Goal: Information Seeking & Learning: Learn about a topic

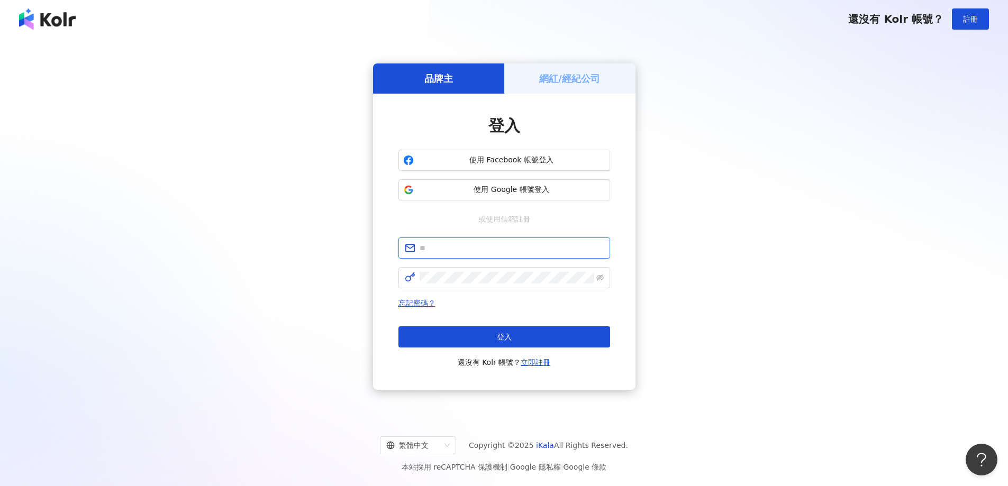
drag, startPoint x: 0, startPoint y: 0, endPoint x: 503, endPoint y: 250, distance: 562.0
click at [503, 250] on input "text" at bounding box center [512, 248] width 184 height 12
type input "**********"
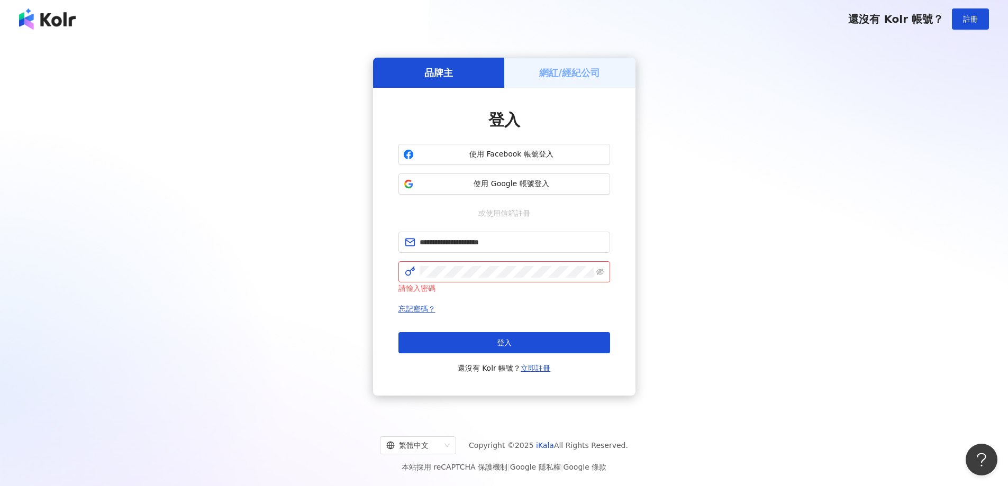
click at [149, 102] on div "**********" at bounding box center [504, 227] width 983 height 360
click at [832, 166] on div "**********" at bounding box center [504, 227] width 983 height 360
click at [976, 96] on div "**********" at bounding box center [504, 227] width 983 height 360
click at [541, 340] on button "登入" at bounding box center [504, 342] width 212 height 21
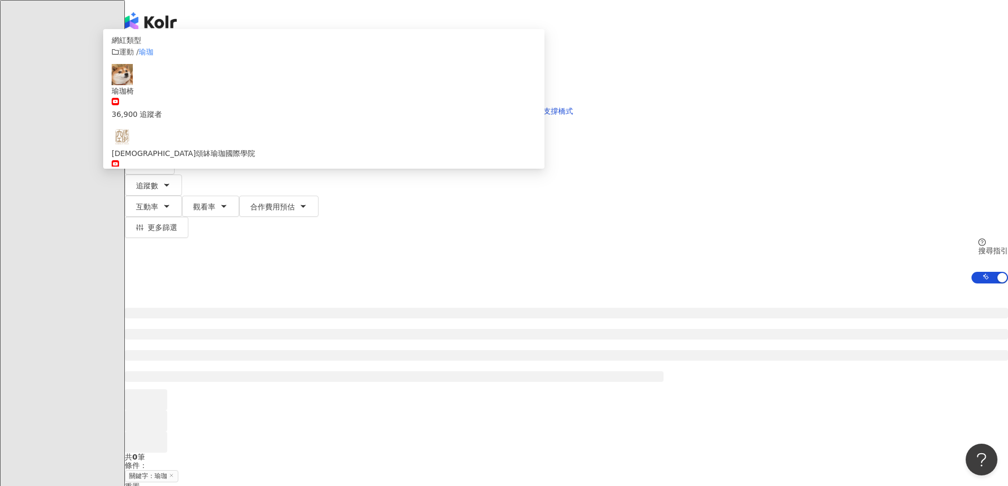
type input "**"
click at [966, 105] on div "不分平台 ** 台灣 搜尋 customizedTag 網紅類型 運動 / 瑜珈 瑜珈椅 36,900 追蹤者 空瑪那頌缽瑜珈國際學院 5,650 追蹤者 美…" at bounding box center [566, 162] width 883 height 241
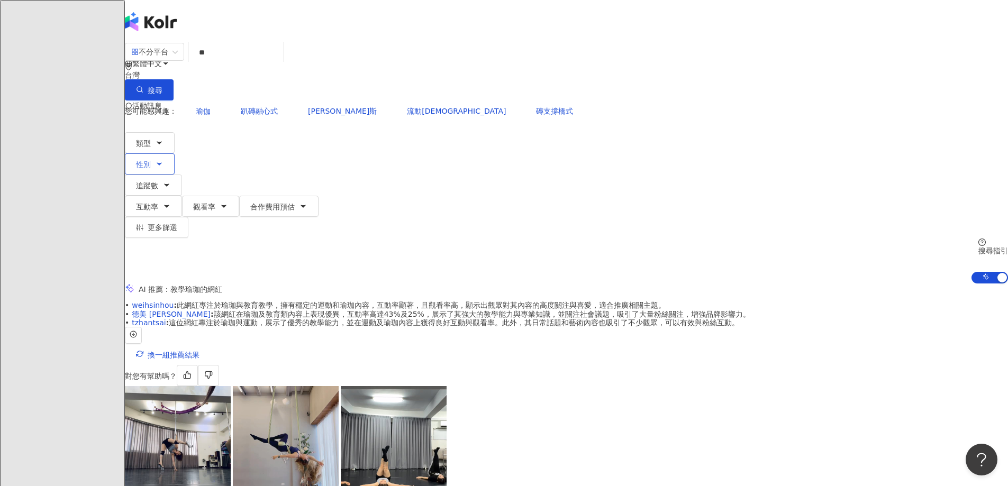
click at [151, 160] on span "性別" at bounding box center [143, 164] width 15 height 8
click at [144, 106] on span "女" at bounding box center [136, 100] width 16 height 12
click at [151, 139] on span "類型" at bounding box center [143, 143] width 15 height 8
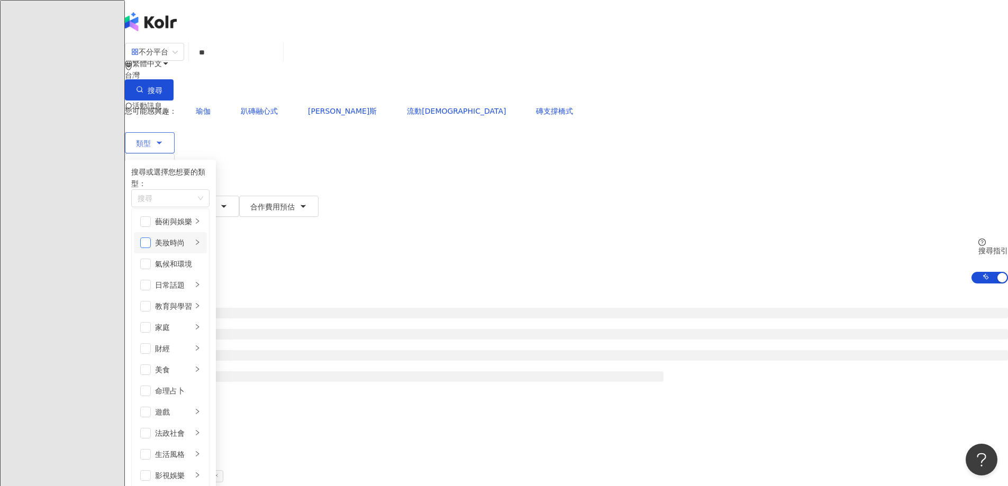
click at [151, 238] on span "button" at bounding box center [145, 243] width 11 height 11
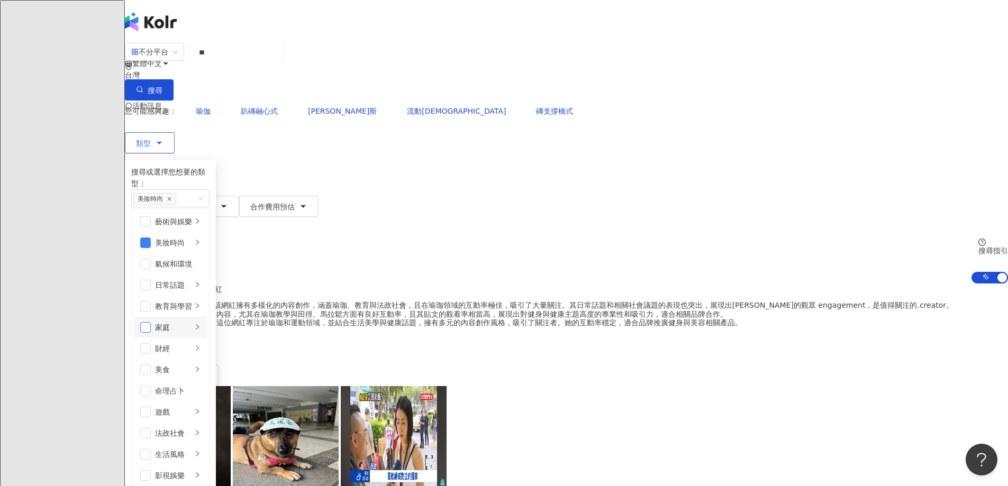
click at [151, 322] on span "button" at bounding box center [145, 327] width 11 height 11
click at [151, 373] on span "button" at bounding box center [145, 378] width 11 height 11
click at [151, 470] on span "button" at bounding box center [145, 475] width 11 height 11
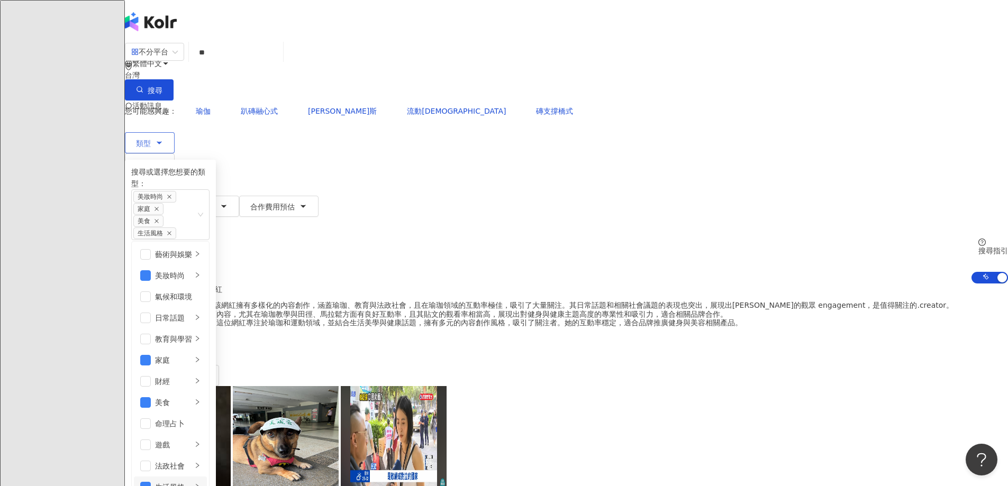
scroll to position [0, 0]
click at [151, 249] on span "button" at bounding box center [145, 254] width 11 height 11
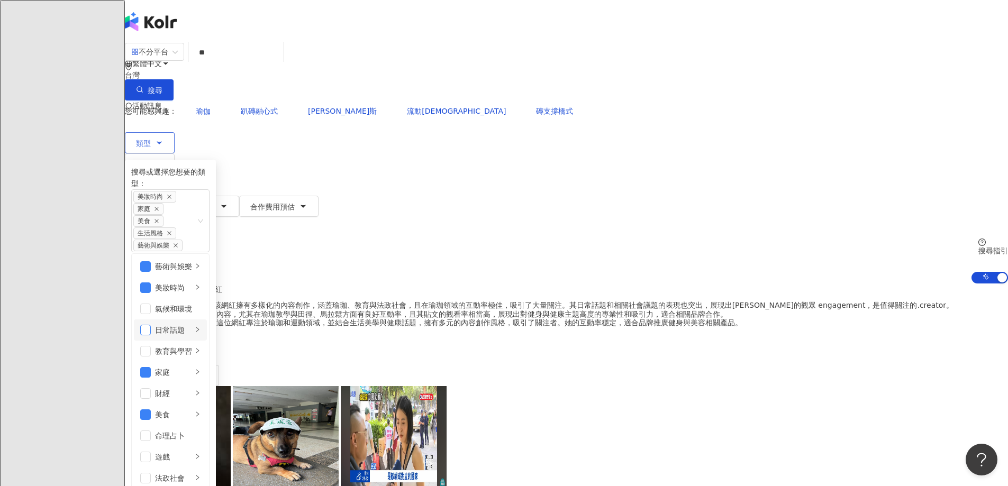
click at [151, 325] on span "button" at bounding box center [145, 330] width 11 height 11
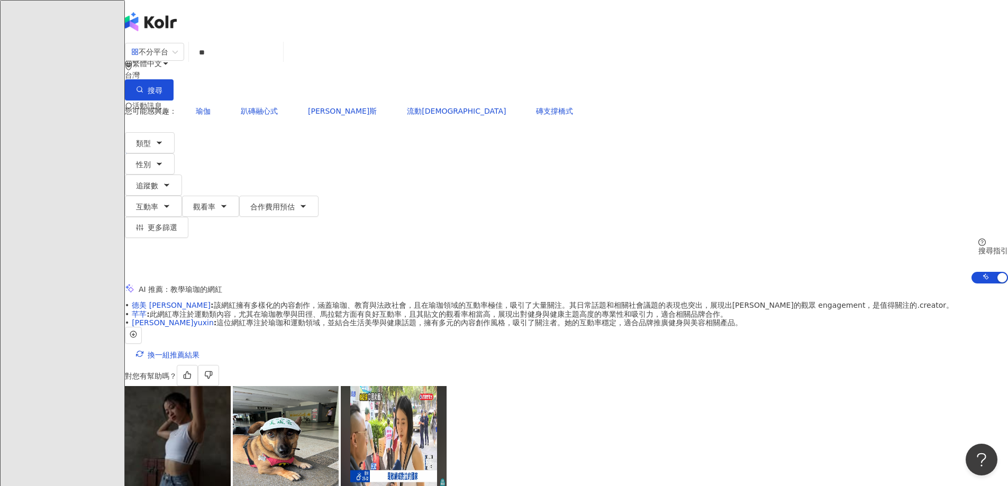
click at [158, 181] on span "追蹤數" at bounding box center [147, 185] width 22 height 8
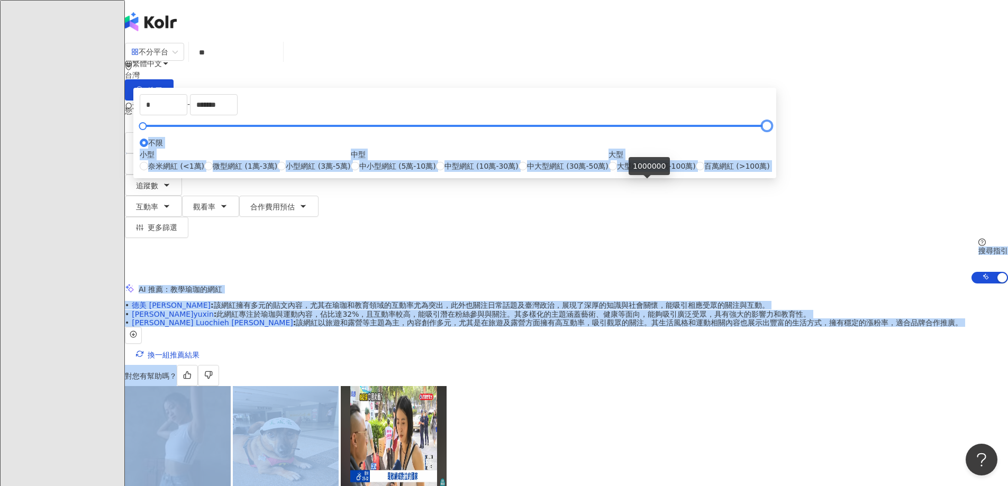
drag, startPoint x: 644, startPoint y: 184, endPoint x: 675, endPoint y: 188, distance: 30.5
click at [163, 149] on label "不限" at bounding box center [151, 143] width 23 height 12
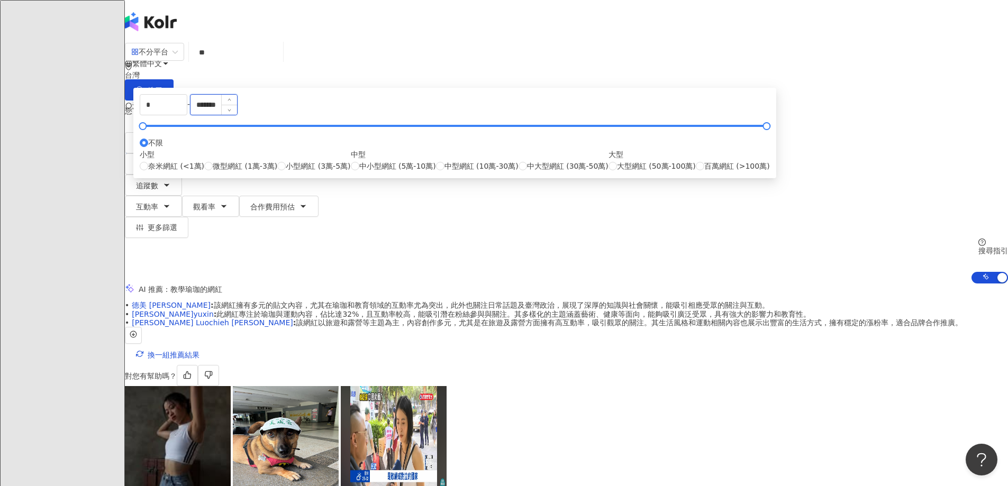
click at [237, 115] on input "*******" at bounding box center [213, 105] width 47 height 20
drag, startPoint x: 592, startPoint y: 160, endPoint x: 501, endPoint y: 166, distance: 90.7
click at [501, 166] on div "* - ******* 不限 小型 奈米網紅 (<1萬) 微型網紅 (1萬-3萬) 小型網紅 (3萬-5萬) 中型 中小型網紅 (5萬-10萬) 中型網紅 (…" at bounding box center [455, 133] width 630 height 78
click at [237, 115] on input "*******" at bounding box center [213, 105] width 47 height 20
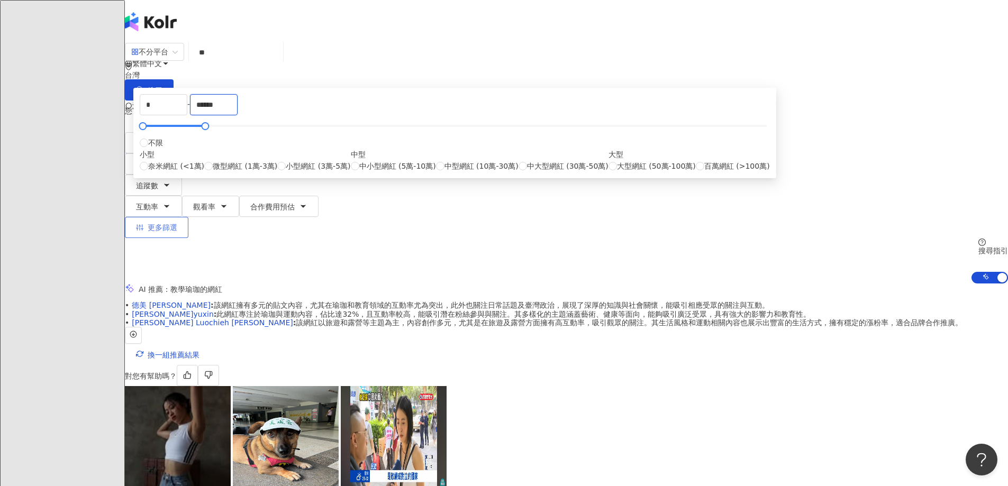
type input "******"
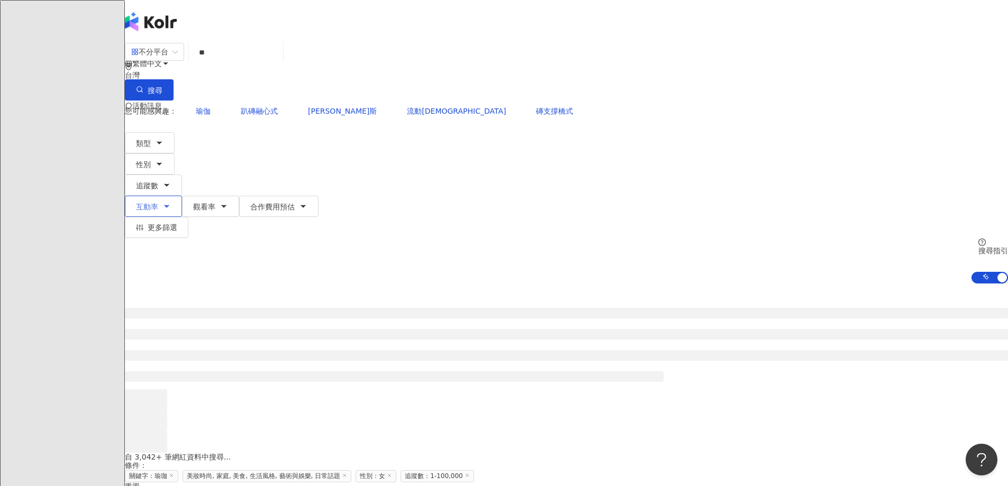
click at [158, 203] on span "互動率" at bounding box center [147, 207] width 22 height 8
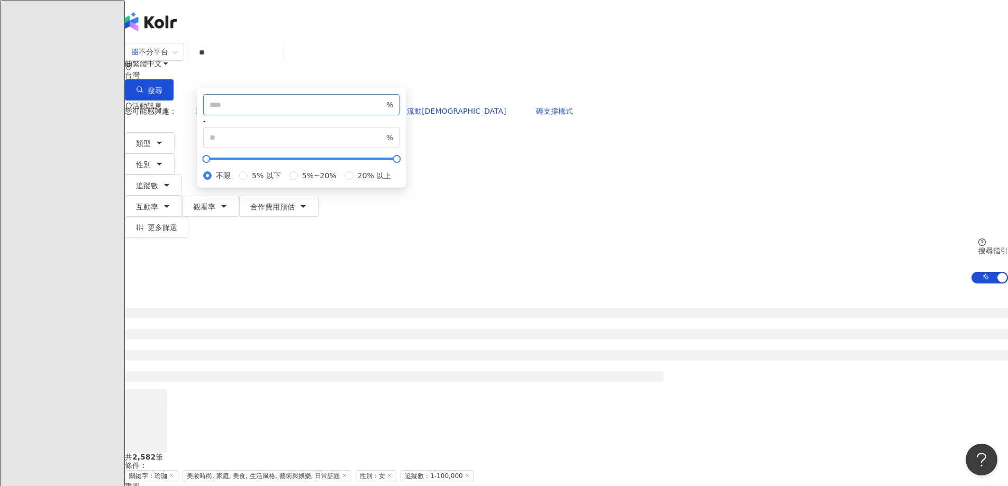
click at [384, 111] on input "number" at bounding box center [297, 105] width 175 height 12
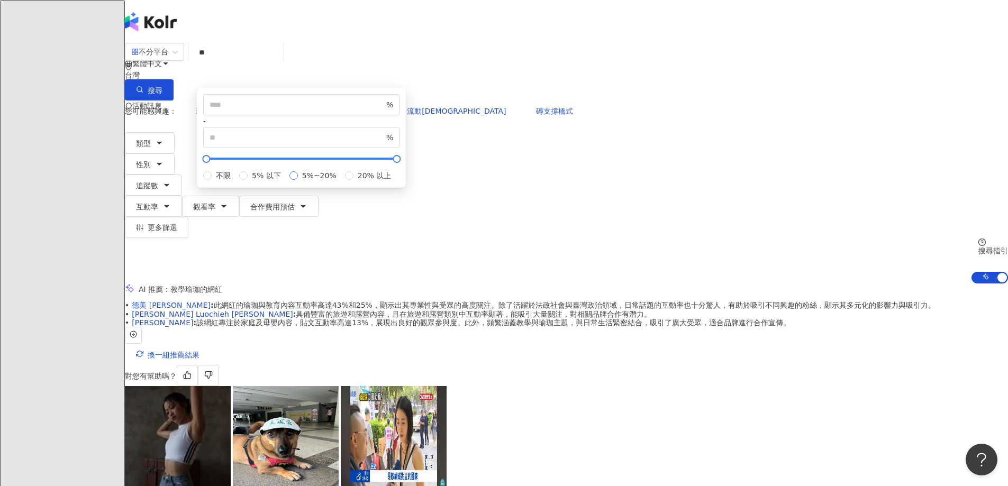
type input "*"
type input "**"
click at [667, 284] on div "AI 推薦 ： 教學瑜珈的網紅" at bounding box center [566, 289] width 883 height 11
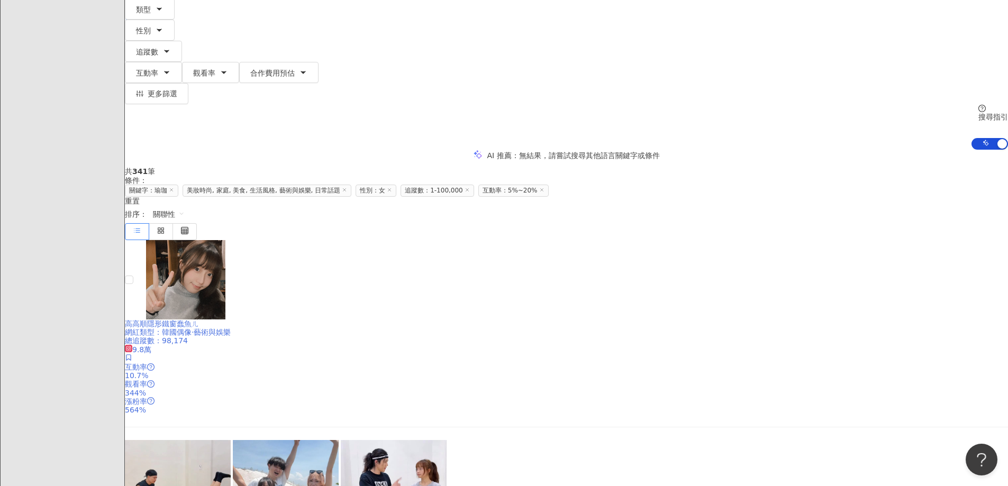
scroll to position [159, 0]
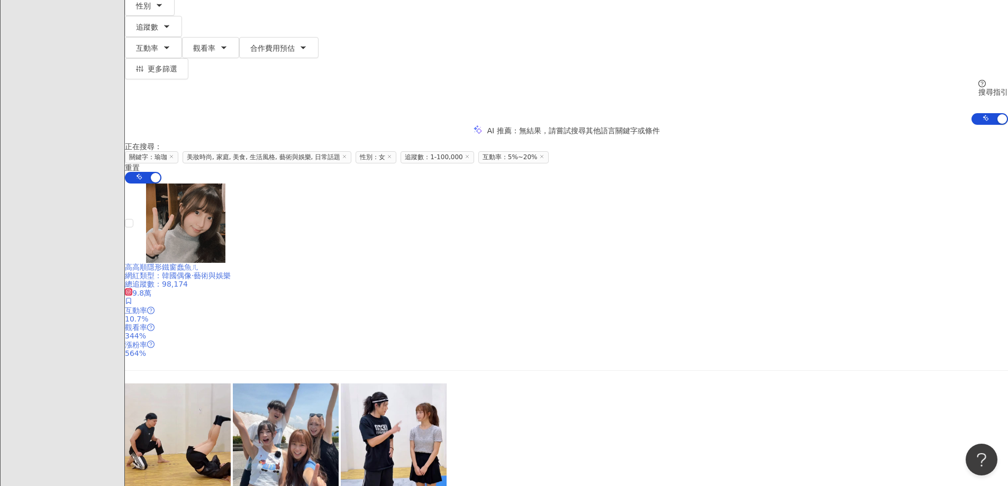
click at [225, 184] on img at bounding box center [185, 223] width 79 height 79
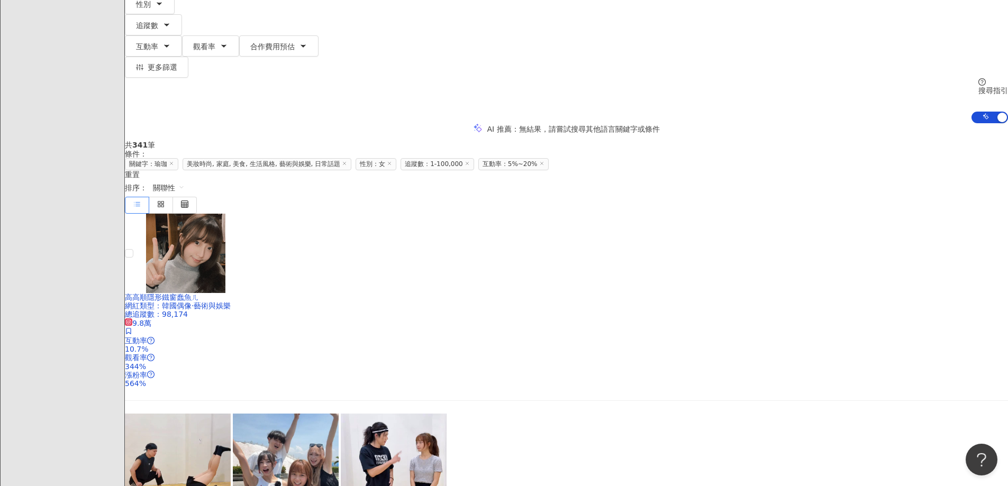
scroll to position [0, 0]
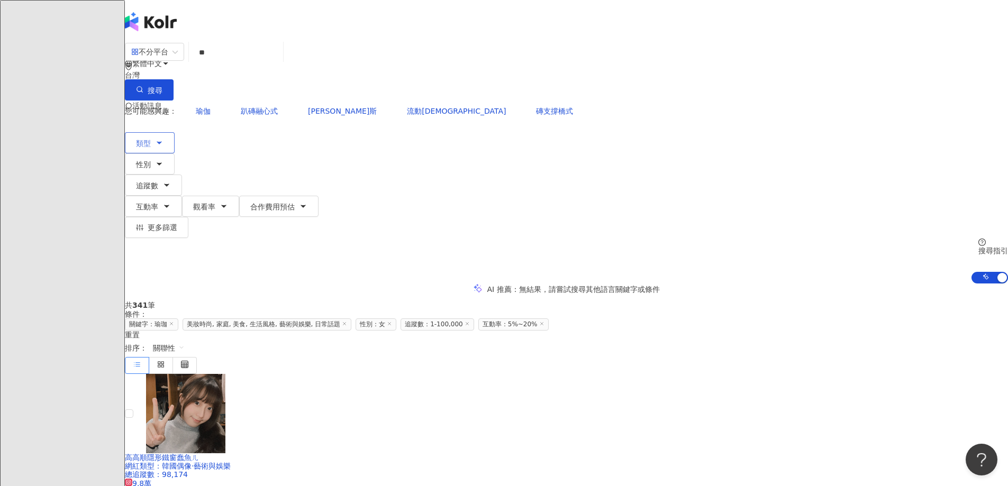
click at [175, 132] on button "類型" at bounding box center [150, 142] width 50 height 21
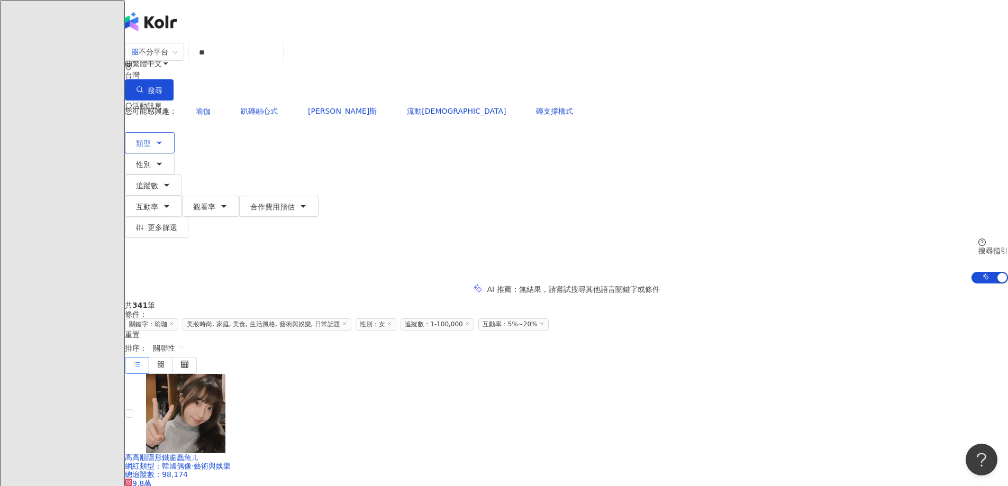
click at [175, 132] on button "類型" at bounding box center [150, 142] width 50 height 21
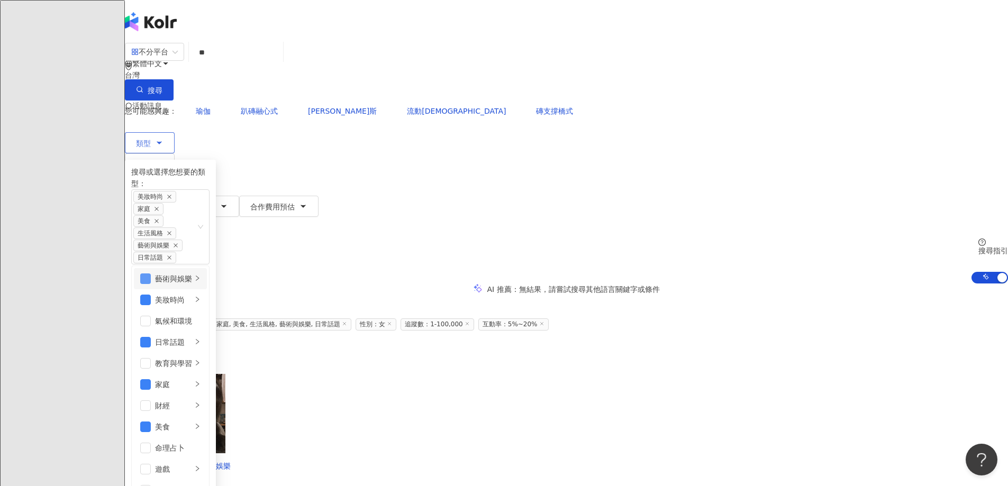
click at [151, 274] on span "button" at bounding box center [145, 279] width 11 height 11
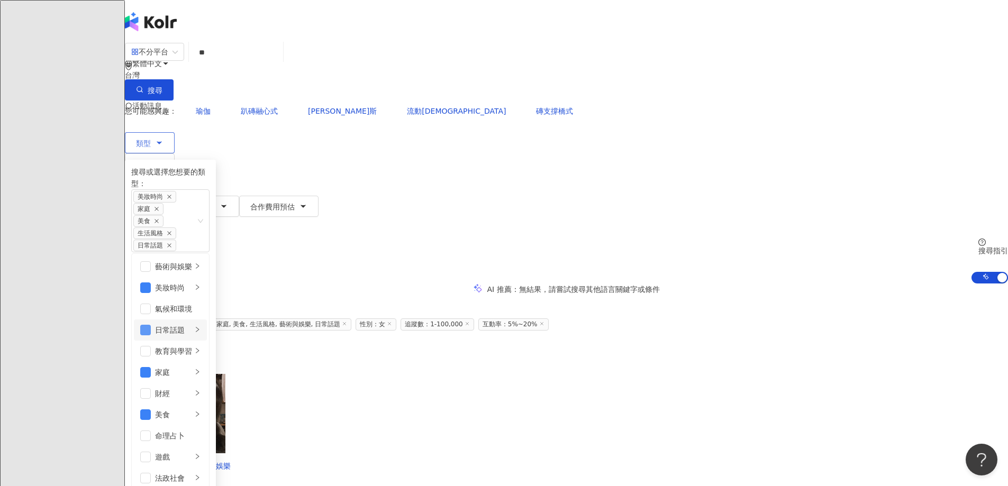
click at [151, 325] on span "button" at bounding box center [145, 330] width 11 height 11
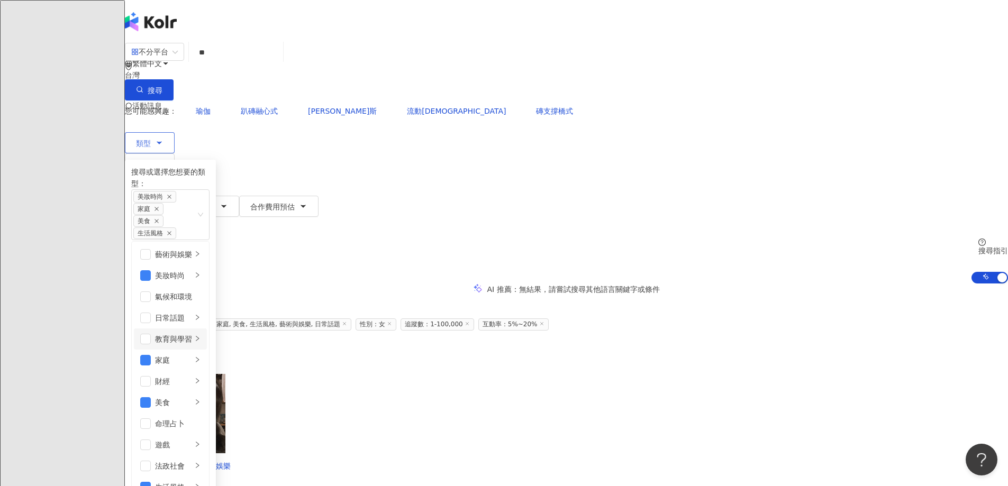
scroll to position [53, 0]
click at [151, 355] on span "button" at bounding box center [145, 360] width 11 height 11
click at [151, 385] on span "button" at bounding box center [145, 390] width 11 height 11
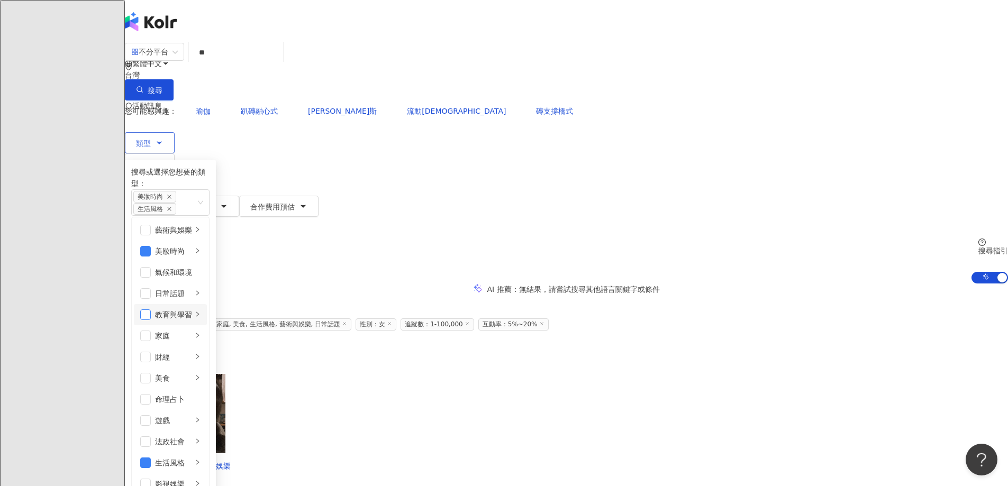
scroll to position [0, 0]
click at [151, 246] on span "button" at bounding box center [145, 251] width 11 height 11
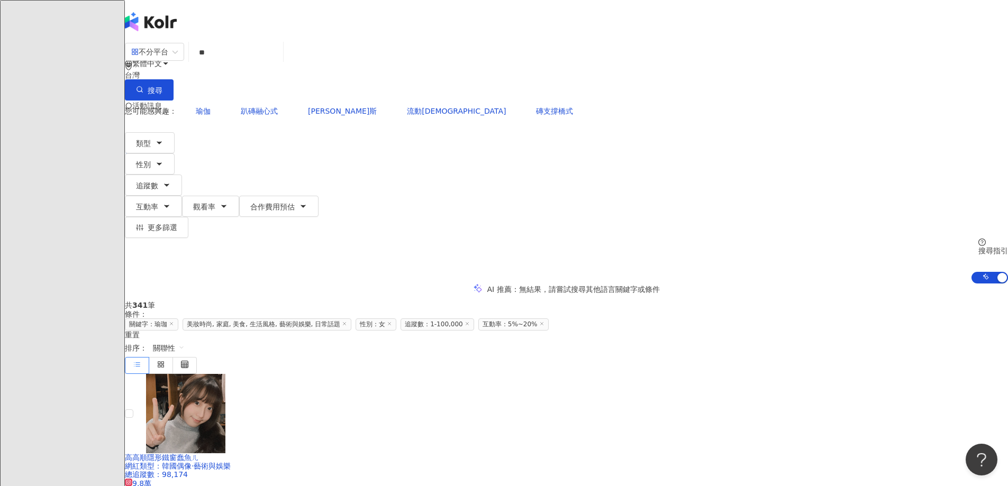
click at [603, 301] on div "共 341 筆 條件 ： 關鍵字：瑜珈 美妝時尚, 家庭, 美食, 生活風格, 藝術與娛樂, 日常話題 性別：女 追蹤數：1-100,000 互動率：5%~2…" at bounding box center [566, 320] width 883 height 38
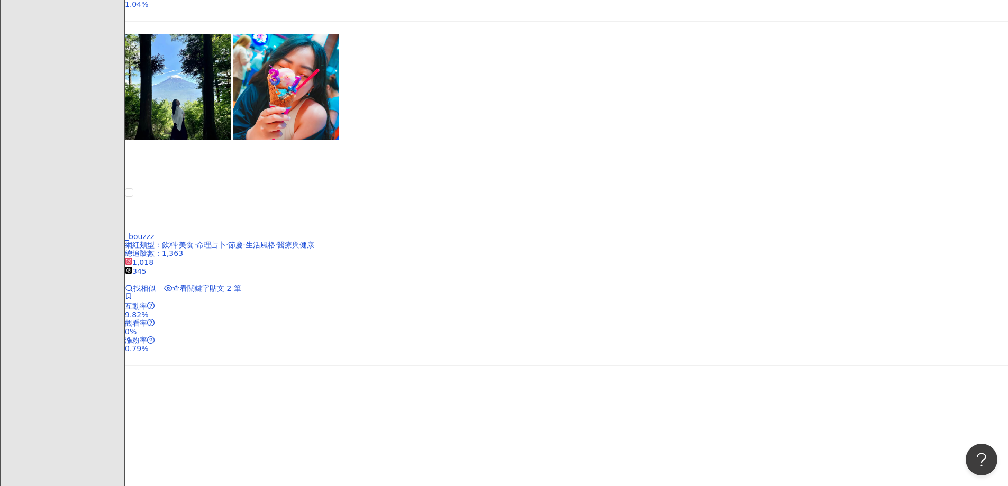
scroll to position [1111, 0]
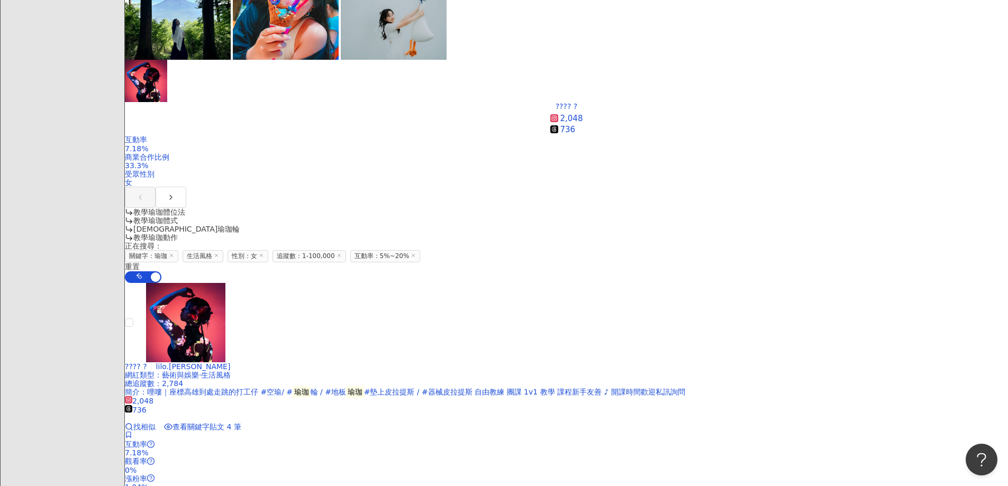
scroll to position [582, 0]
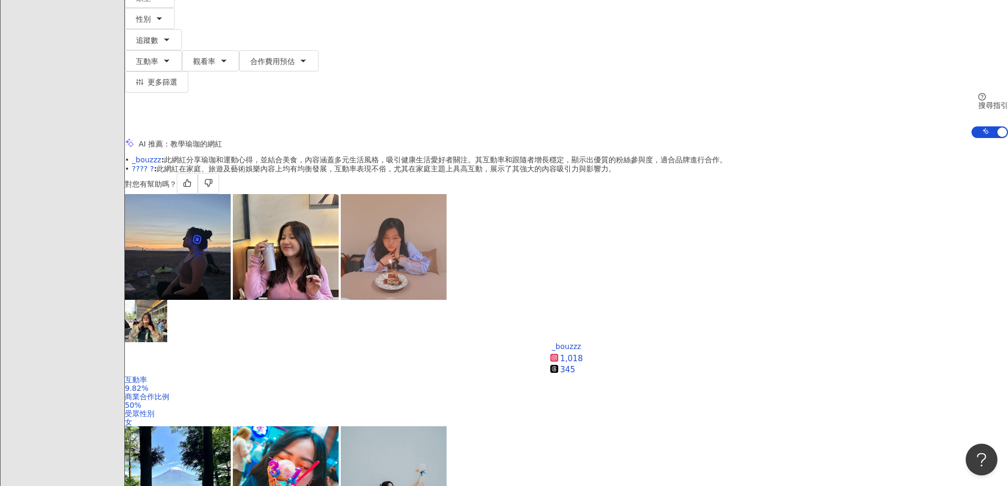
scroll to position [0, 0]
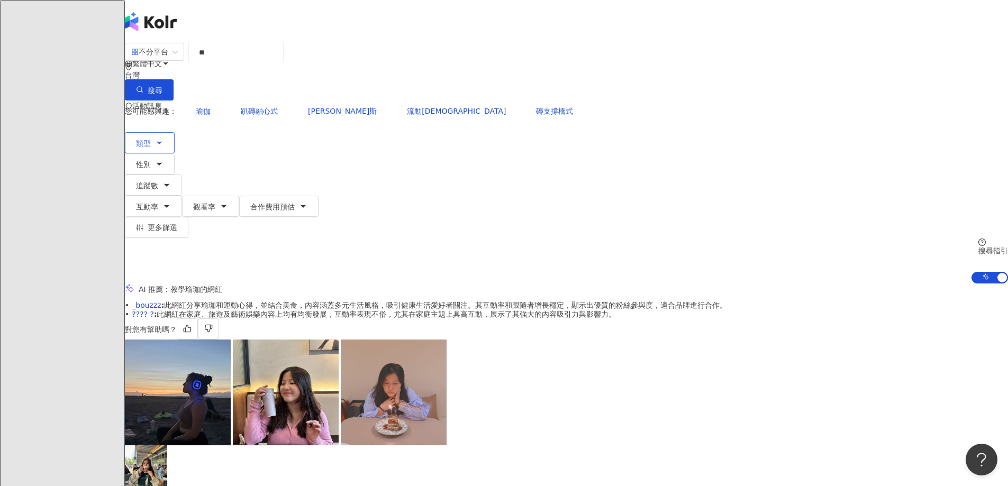
click at [175, 132] on button "類型" at bounding box center [150, 142] width 50 height 21
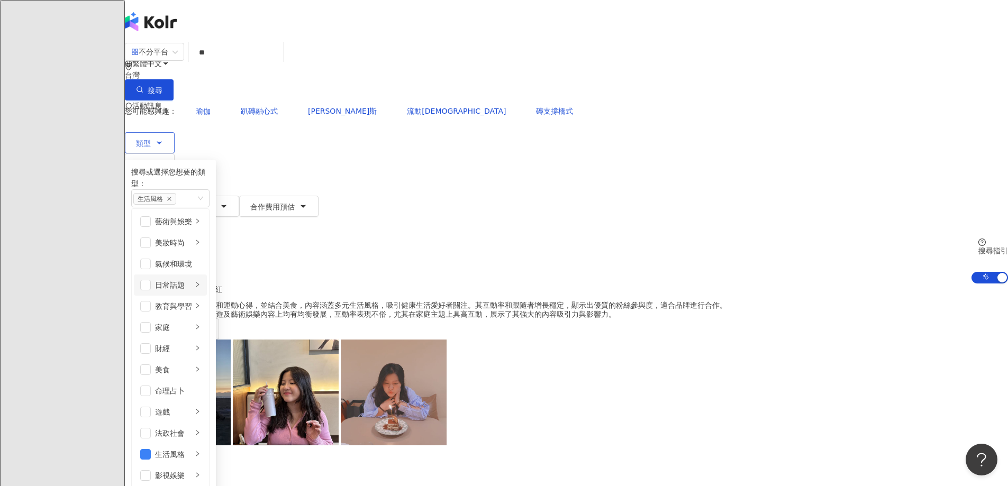
scroll to position [159, 0]
click at [151, 449] on span "button" at bounding box center [145, 454] width 11 height 11
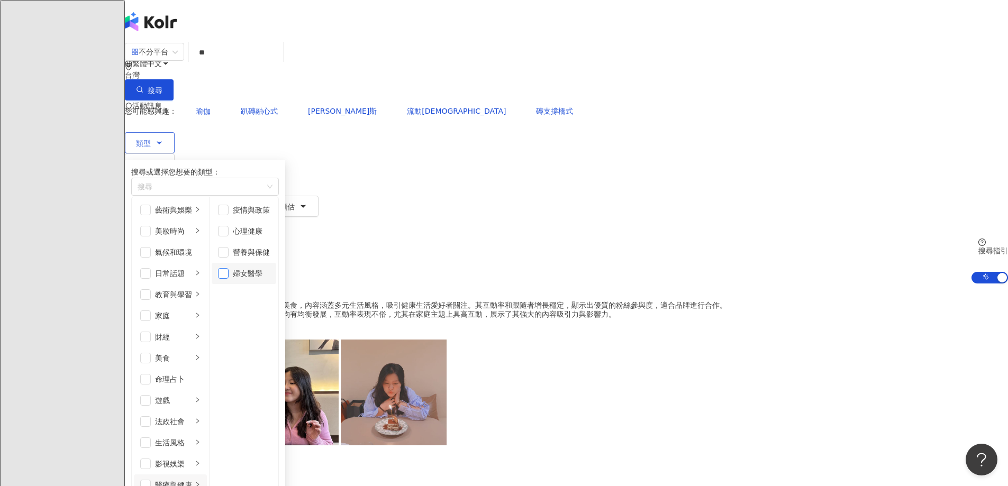
click at [229, 271] on span "button" at bounding box center [223, 273] width 11 height 11
click at [151, 480] on span "button" at bounding box center [145, 485] width 11 height 11
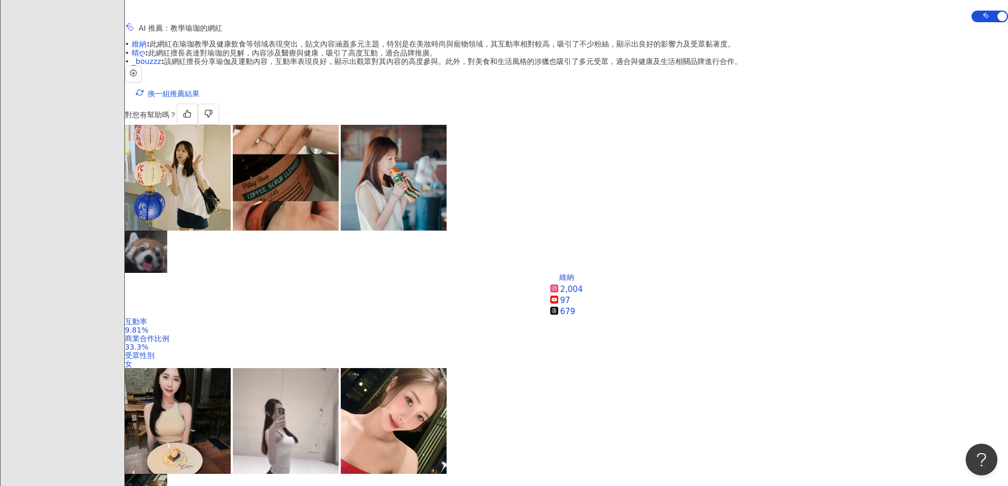
scroll to position [317, 0]
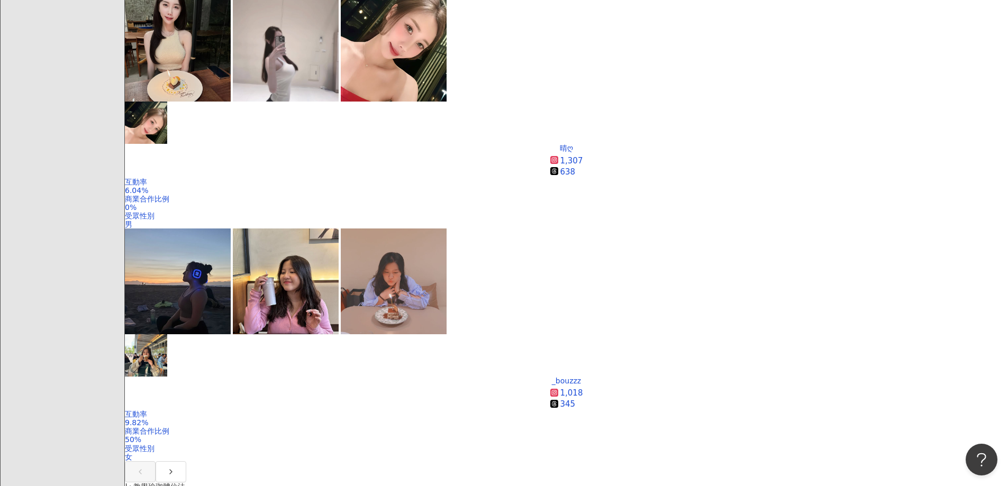
scroll to position [635, 0]
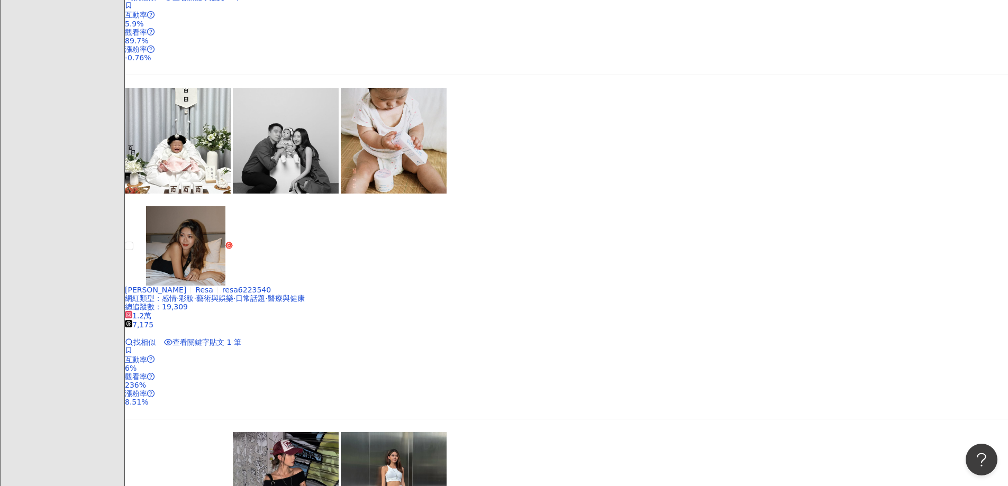
scroll to position [2169, 0]
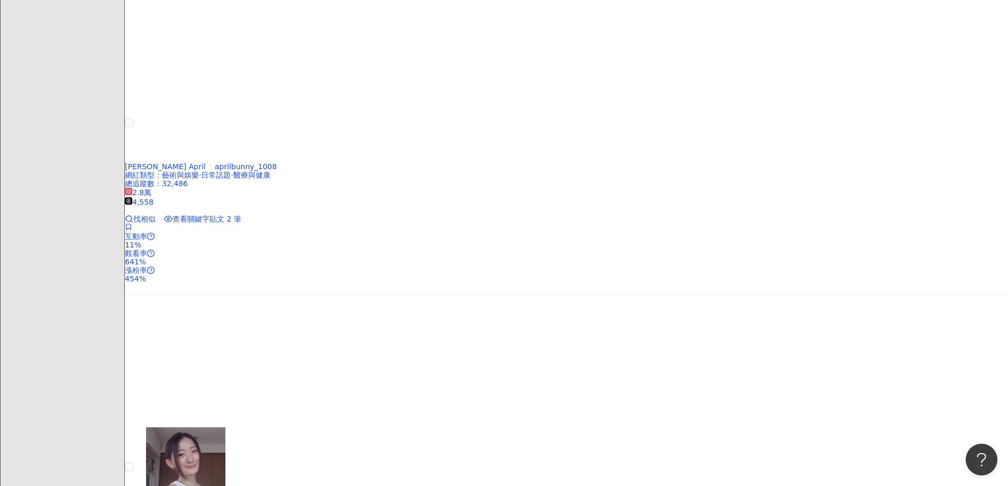
scroll to position [2275, 0]
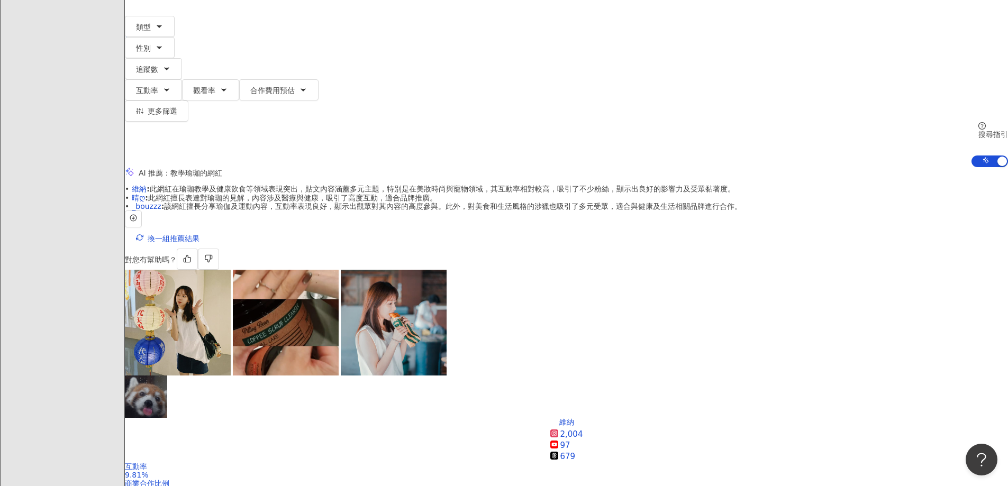
scroll to position [0, 0]
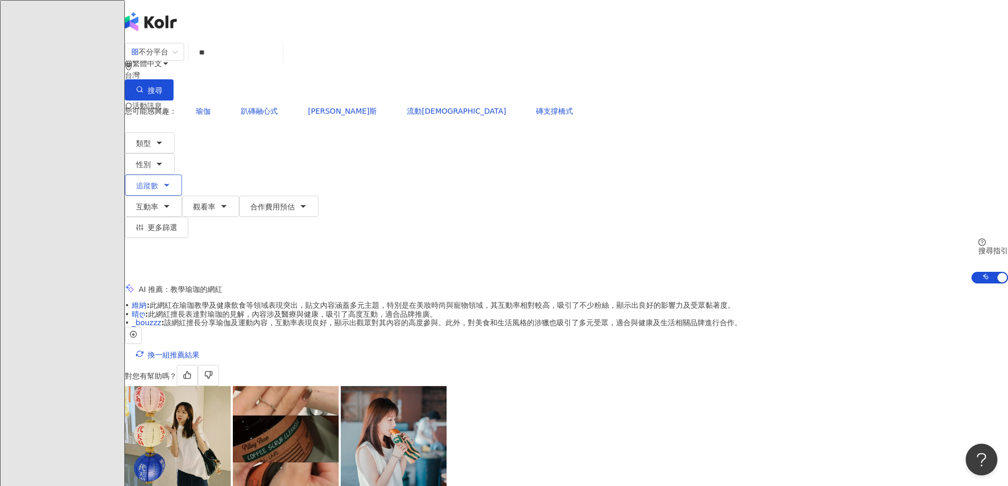
click at [182, 175] on button "追蹤數" at bounding box center [153, 185] width 57 height 21
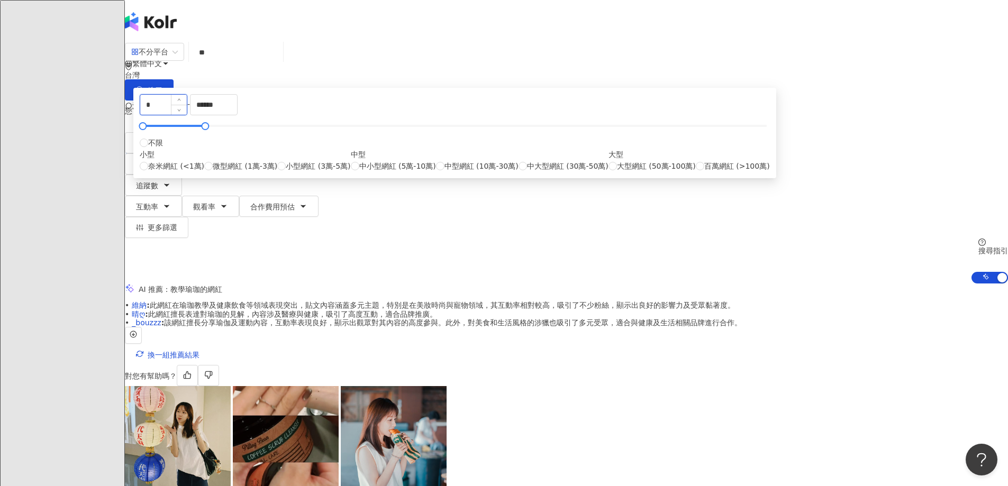
click at [187, 115] on input "*" at bounding box center [163, 105] width 47 height 20
type input "*****"
click at [710, 284] on div "AI 推薦 ： 教學瑜珈的網紅" at bounding box center [566, 289] width 883 height 11
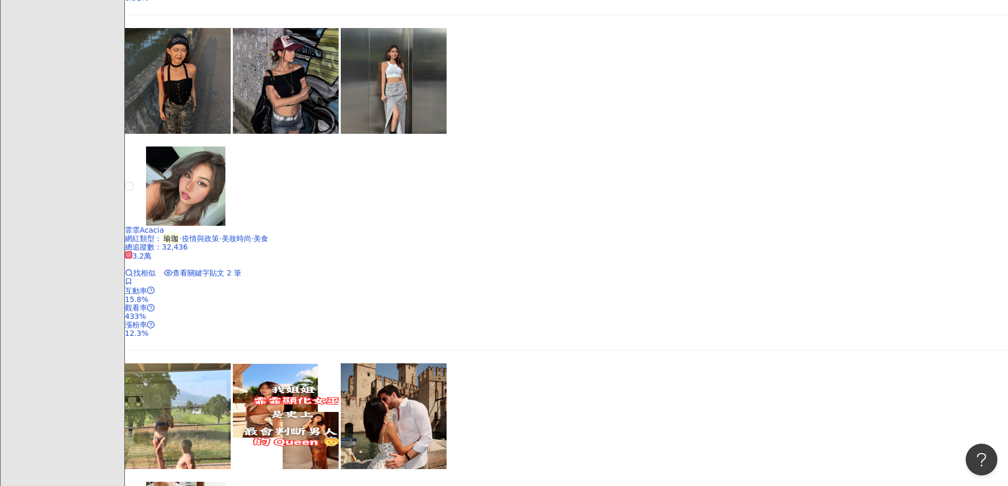
scroll to position [2222, 0]
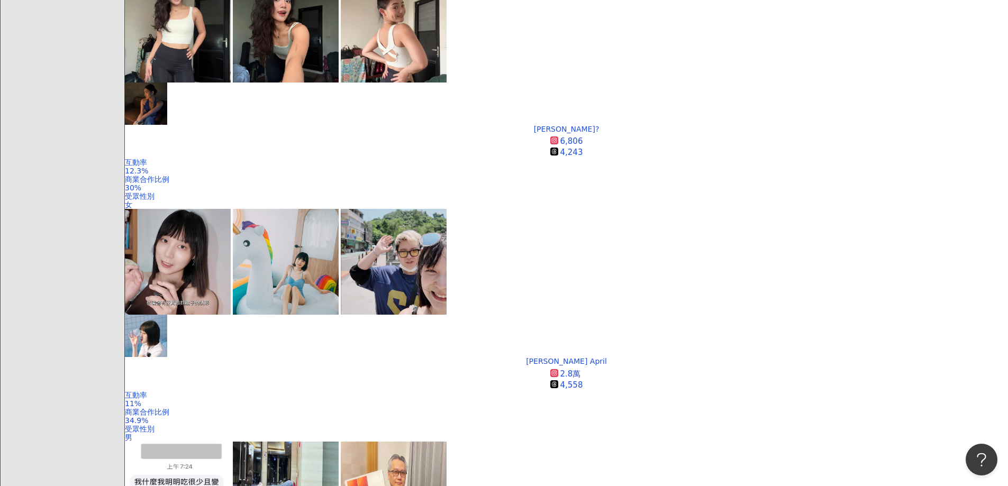
scroll to position [284, 0]
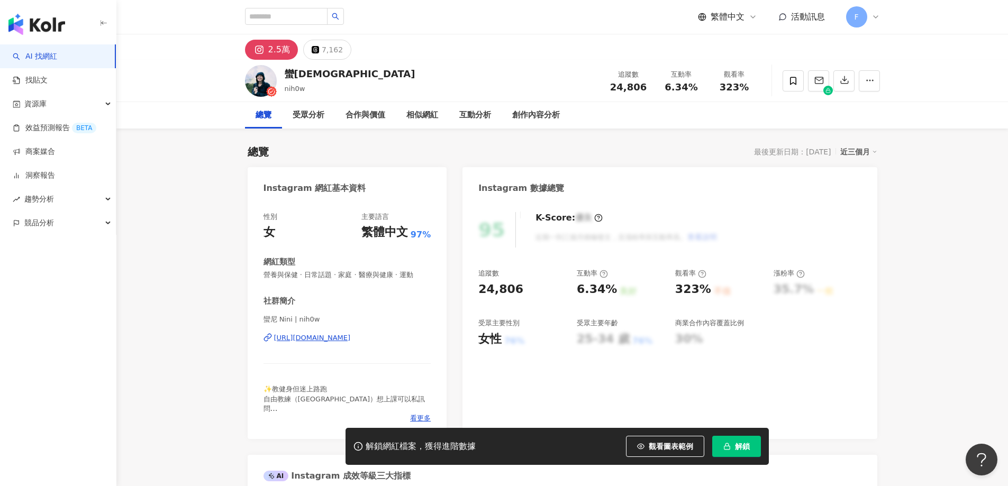
click at [259, 51] on rect at bounding box center [260, 50] width 10 height 10
click at [341, 339] on div "https://www.instagram.com/nih0w/" at bounding box center [312, 338] width 77 height 10
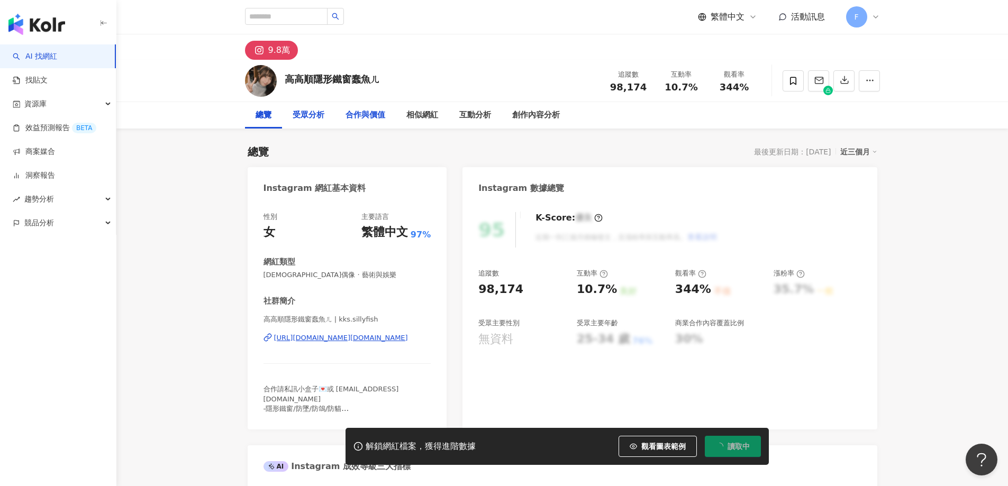
click at [313, 115] on div "受眾分析" at bounding box center [309, 115] width 32 height 13
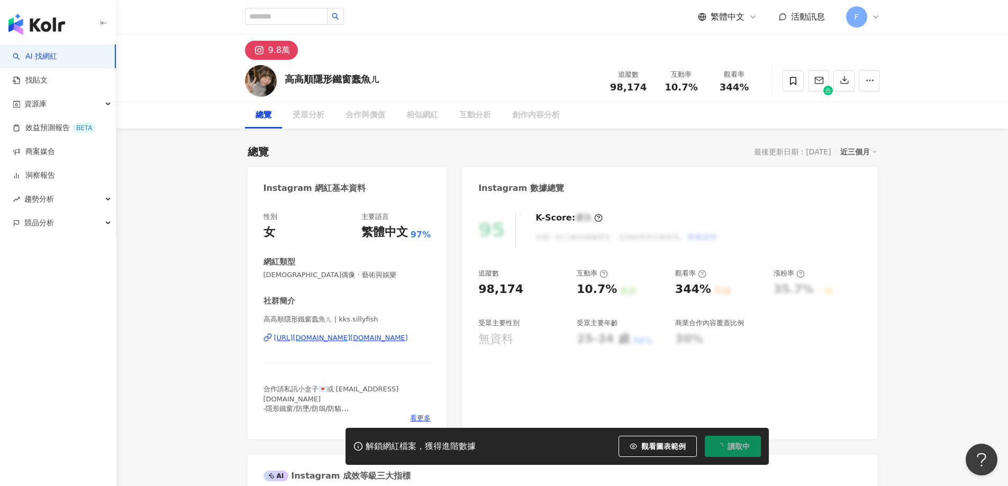
click at [262, 42] on button "9.8萬" at bounding box center [271, 50] width 53 height 19
click at [264, 48] on icon at bounding box center [259, 50] width 13 height 13
click at [264, 83] on img at bounding box center [261, 81] width 32 height 32
click at [328, 341] on div "https://www.instagram.com/kks.sillyfish/" at bounding box center [341, 338] width 134 height 10
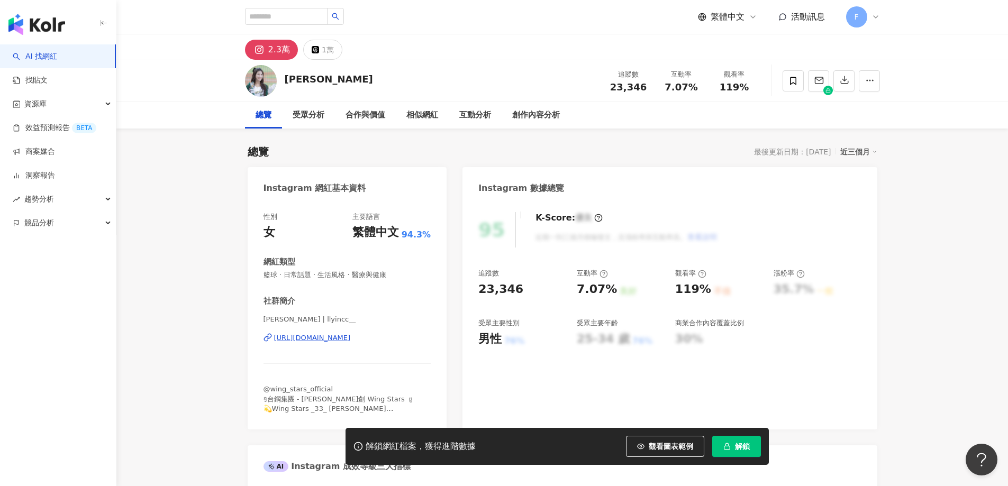
click at [351, 340] on div "https://www.instagram.com/llyincc__/" at bounding box center [312, 338] width 77 height 10
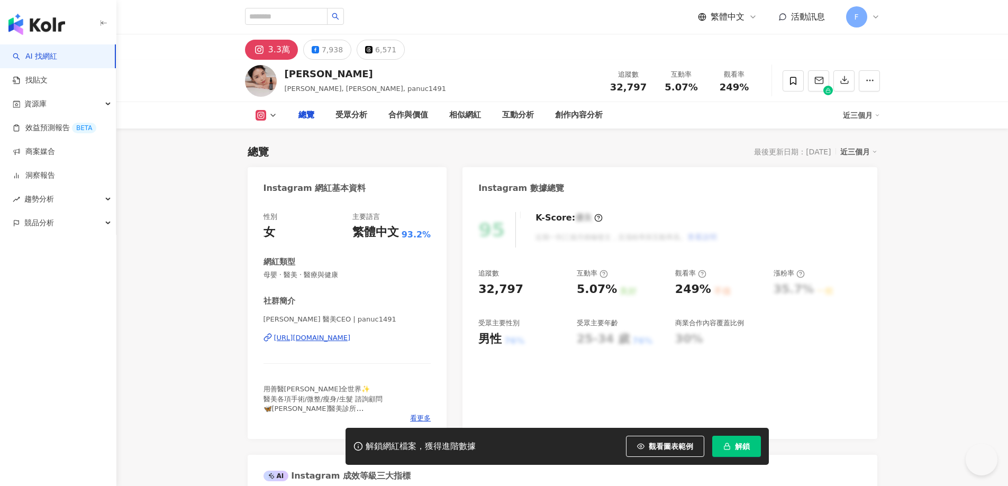
click at [337, 337] on div "[URL][DOMAIN_NAME]" at bounding box center [312, 338] width 77 height 10
click at [337, 338] on div "[URL][DOMAIN_NAME]" at bounding box center [312, 338] width 77 height 10
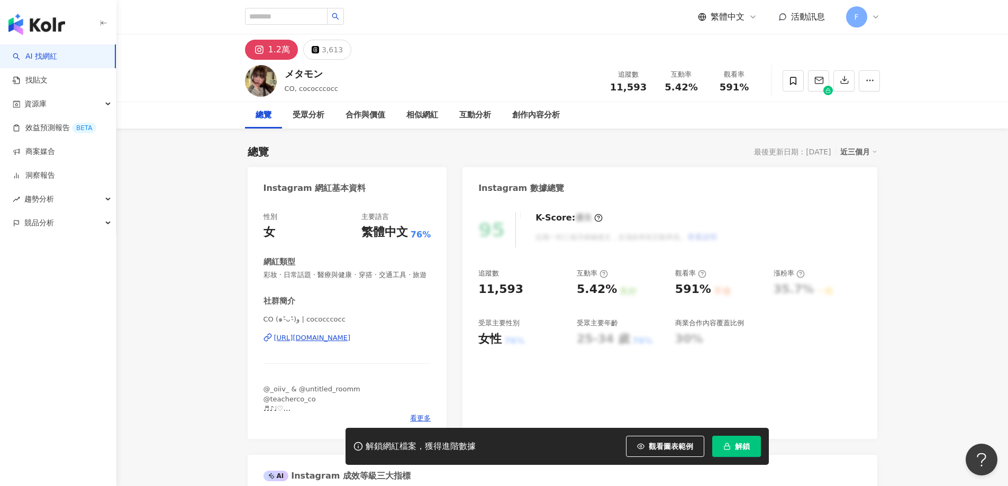
click at [351, 343] on div "https://www.instagram.com/cococccocc/" at bounding box center [312, 338] width 77 height 10
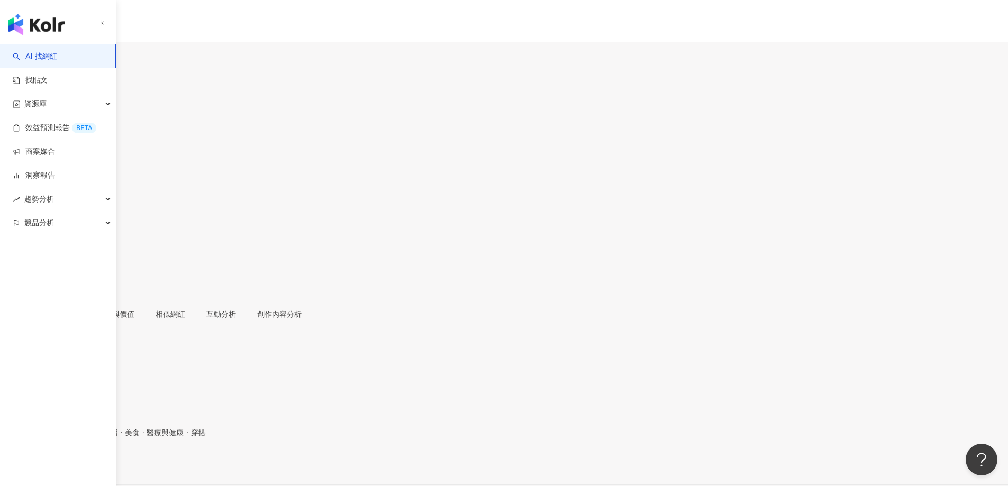
click at [93, 462] on div "https://www.instagram.com/_du_ning__/" at bounding box center [52, 466] width 83 height 8
click at [93, 454] on div "https://www.instagram.com/___ying.w/" at bounding box center [52, 458] width 83 height 8
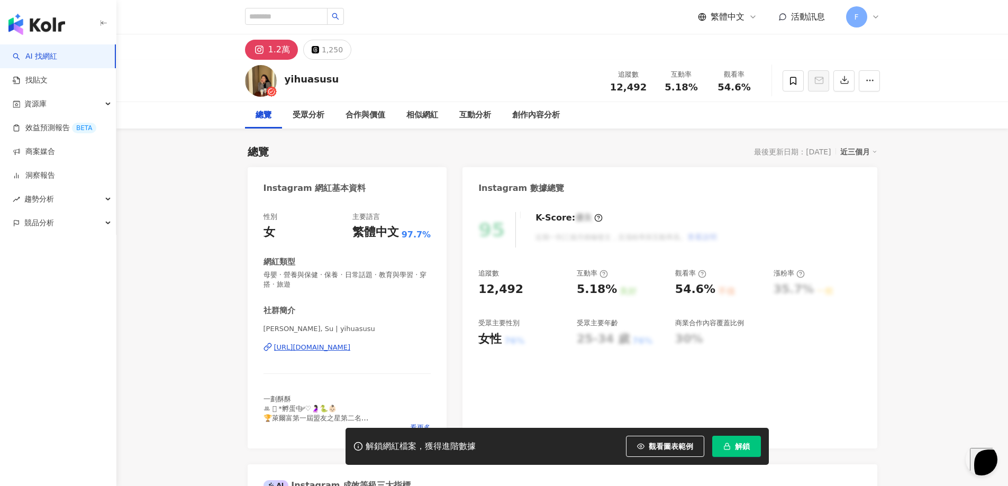
click at [338, 352] on div "https://www.instagram.com/yihuasusu/" at bounding box center [312, 348] width 77 height 10
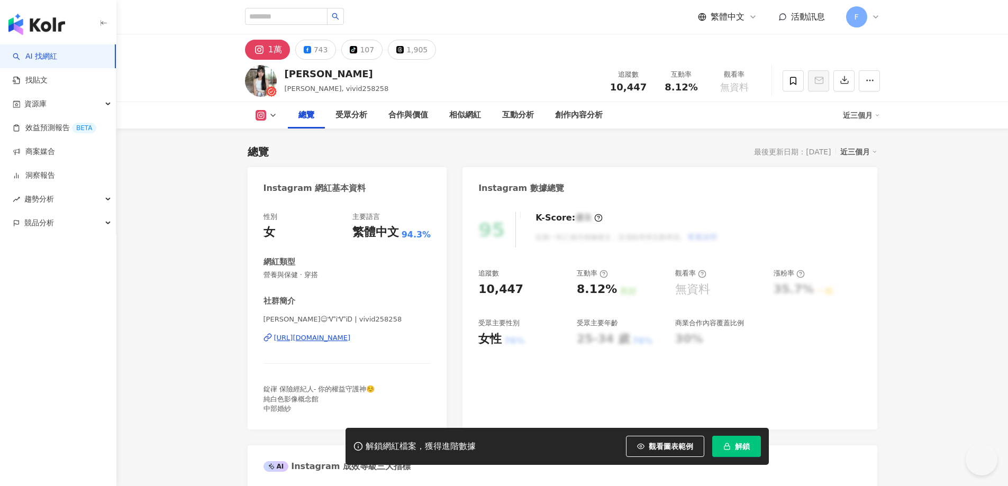
click at [292, 339] on div "[URL][DOMAIN_NAME]" at bounding box center [312, 338] width 77 height 10
